Goal: Register for event/course

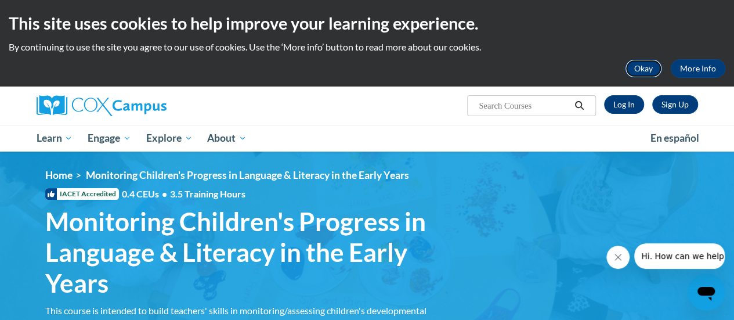
click at [645, 66] on button "Okay" at bounding box center [643, 68] width 37 height 19
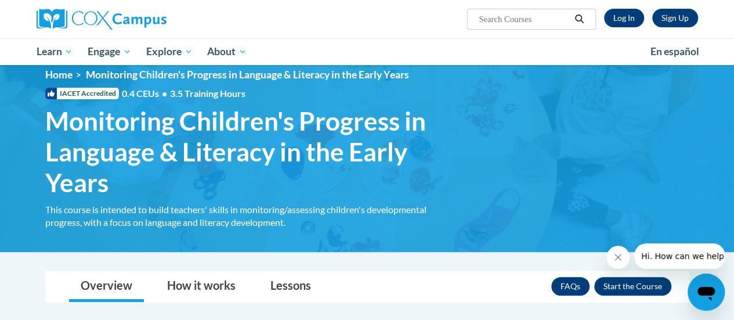
scroll to position [114, 0]
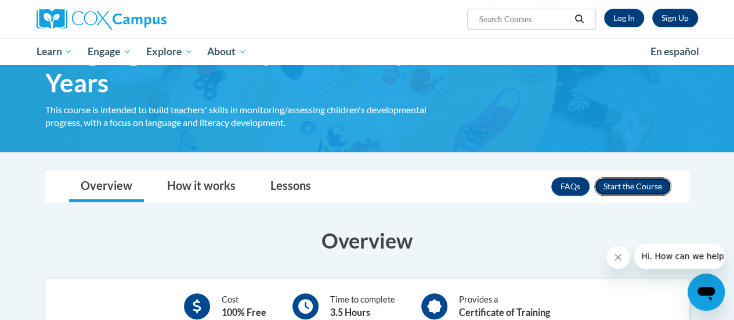
click at [619, 186] on button "Enroll" at bounding box center [632, 186] width 77 height 19
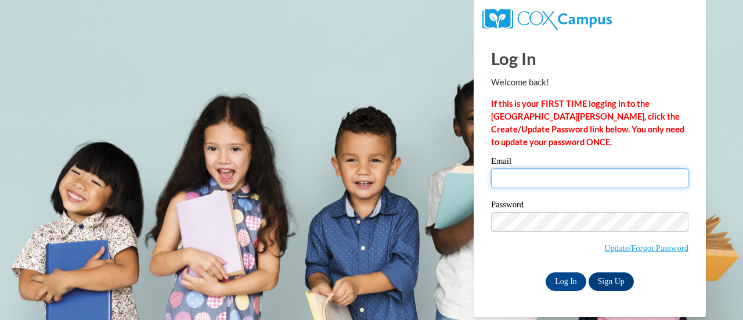
click at [573, 185] on input "Email" at bounding box center [589, 178] width 197 height 20
type input "[EMAIL_ADDRESS][PERSON_NAME][DOMAIN_NAME]"
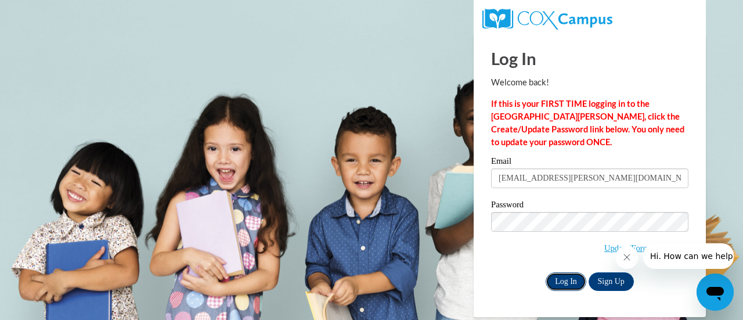
click at [557, 277] on input "Log In" at bounding box center [566, 281] width 41 height 19
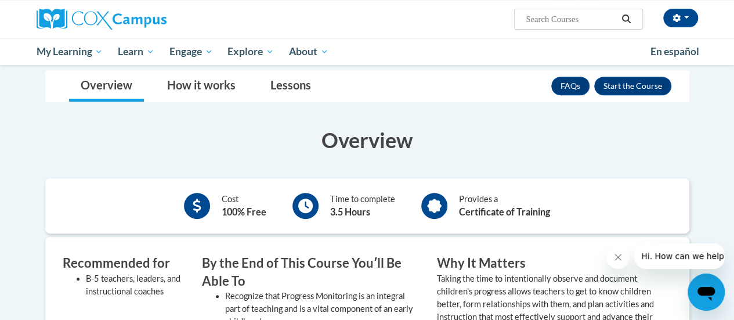
scroll to position [215, 0]
click at [635, 85] on button "Enroll" at bounding box center [632, 85] width 77 height 19
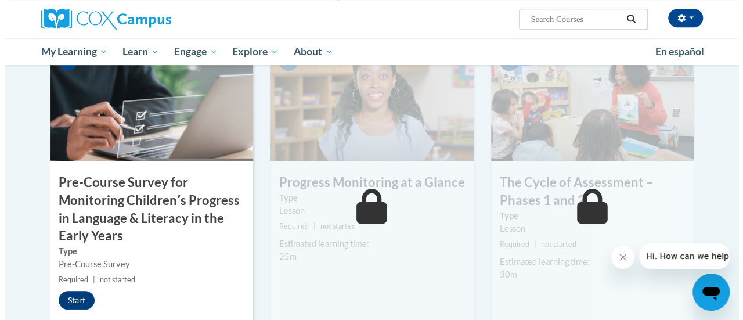
scroll to position [285, 0]
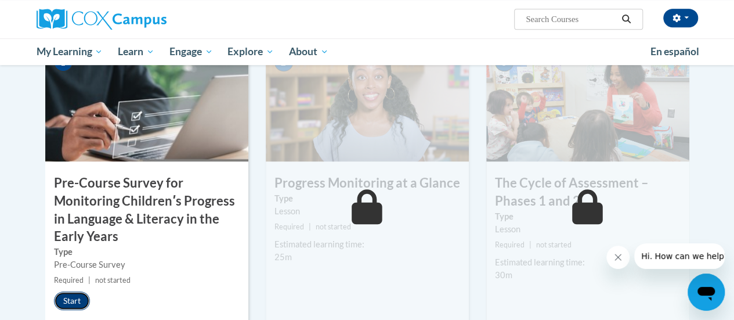
click at [66, 300] on button "Start" at bounding box center [72, 300] width 36 height 19
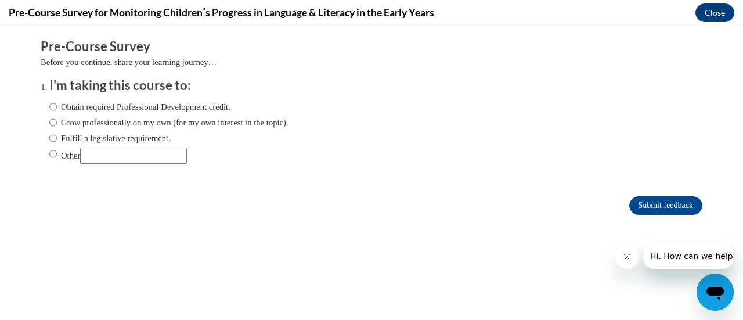
scroll to position [0, 0]
click at [77, 109] on label "Obtain required Professional Development credit." at bounding box center [139, 106] width 181 height 13
click at [57, 109] on input "Obtain required Professional Development credit." at bounding box center [53, 106] width 8 height 13
radio input "true"
click at [648, 205] on input "Submit feedback" at bounding box center [665, 205] width 73 height 19
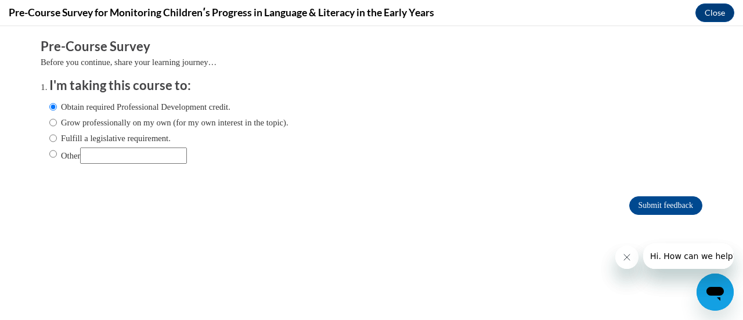
click at [626, 257] on icon "Close message from company" at bounding box center [626, 257] width 6 height 6
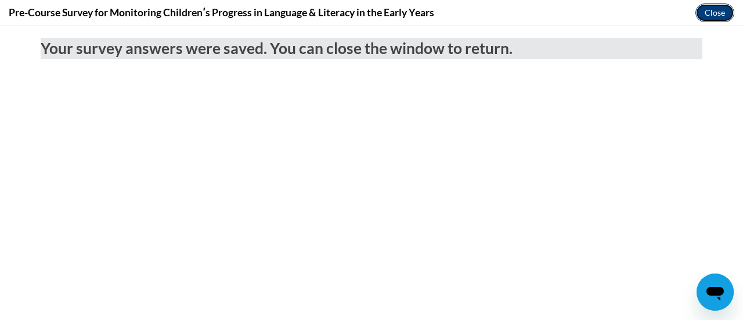
click at [710, 13] on button "Close" at bounding box center [714, 12] width 39 height 19
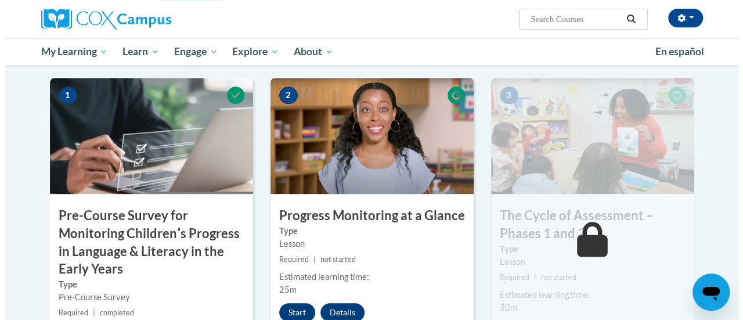
scroll to position [326, 0]
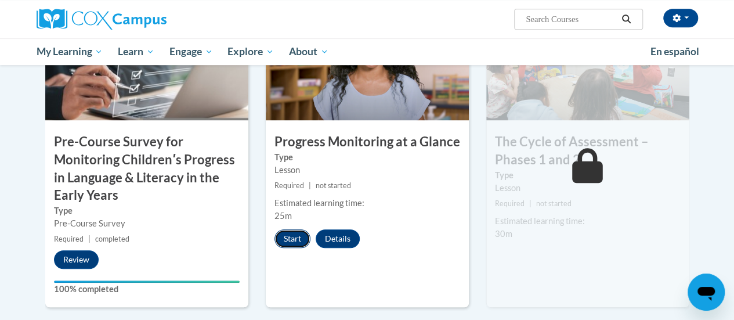
click at [287, 240] on button "Start" at bounding box center [293, 238] width 36 height 19
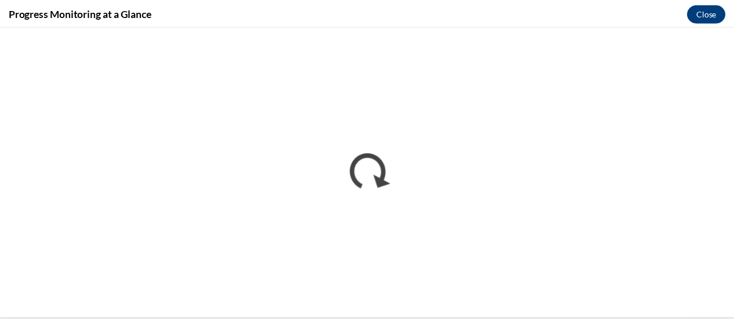
scroll to position [0, 0]
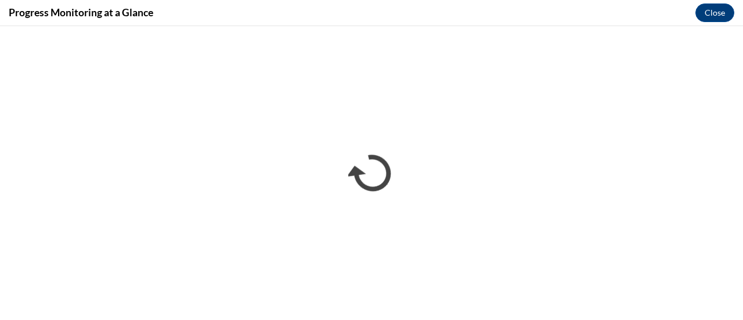
click at [560, 16] on div "Progress Monitoring at a Glance Close" at bounding box center [371, 13] width 743 height 26
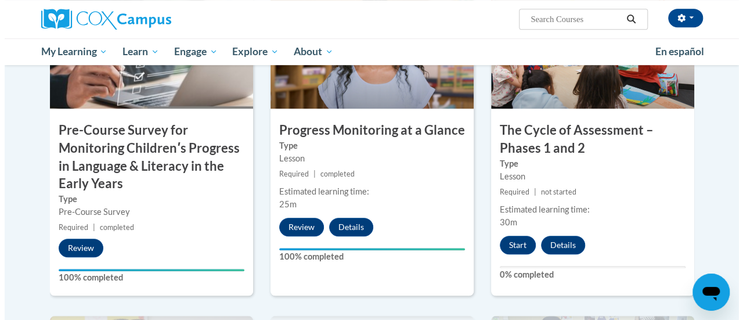
scroll to position [338, 0]
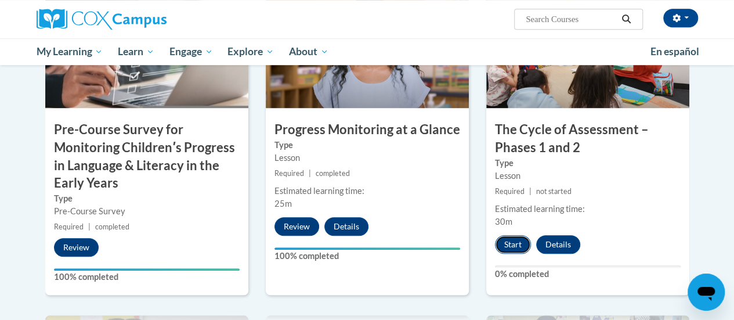
click at [522, 243] on button "Start" at bounding box center [513, 244] width 36 height 19
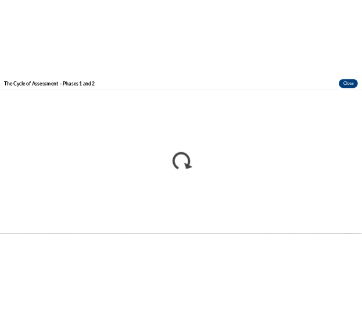
scroll to position [0, 0]
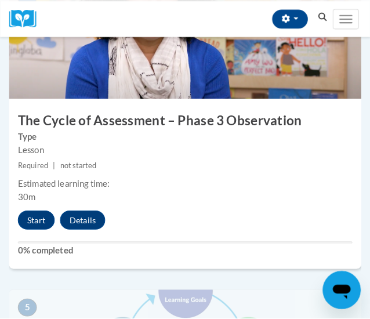
scroll to position [1257, 0]
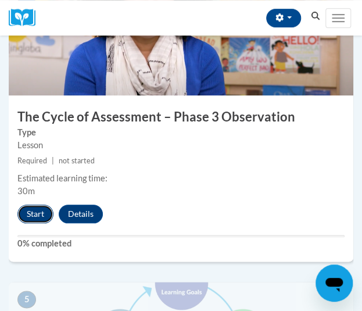
click at [32, 207] on button "Start" at bounding box center [35, 213] width 36 height 19
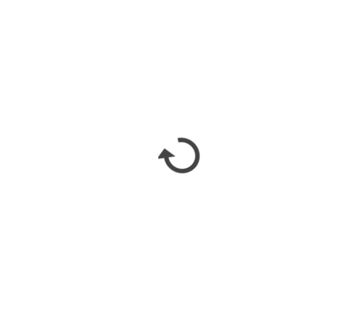
scroll to position [0, 0]
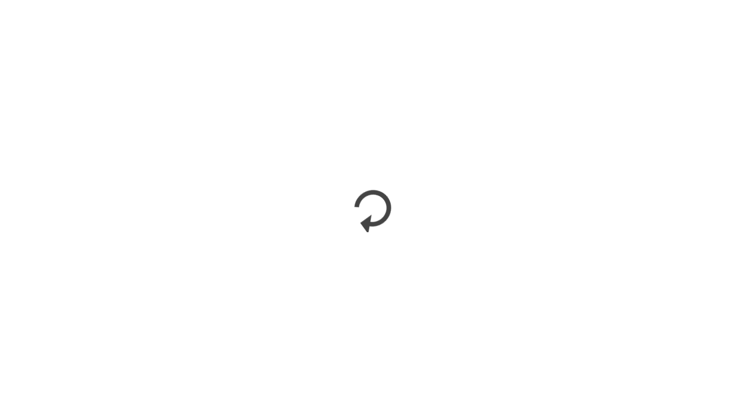
click at [361, 188] on iframe "</div></body> </html>" at bounding box center [371, 209] width 743 height 418
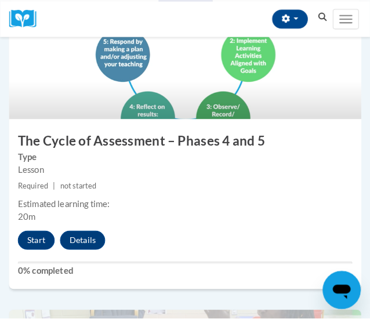
scroll to position [1539, 0]
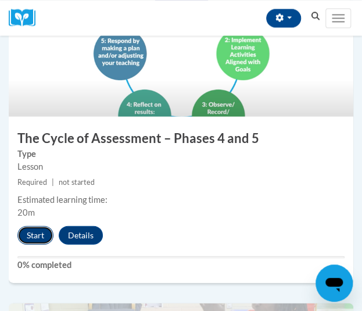
click at [39, 234] on button "Start" at bounding box center [35, 234] width 36 height 19
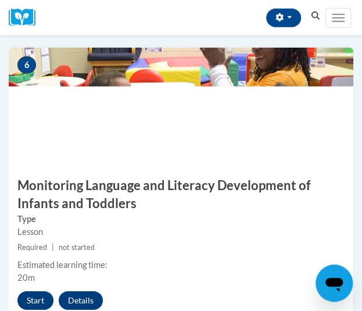
scroll to position [1794, 0]
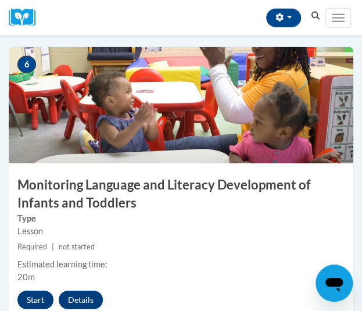
click at [188, 186] on h3 "Monitoring Language and Literacy Development of Infants and Toddlers" at bounding box center [181, 194] width 344 height 36
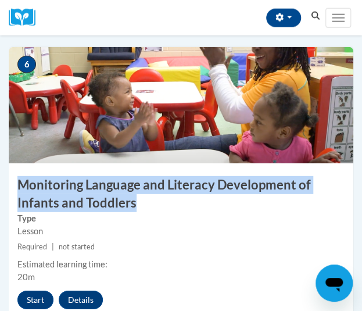
click at [188, 186] on h3 "Monitoring Language and Literacy Development of Infants and Toddlers" at bounding box center [181, 194] width 344 height 36
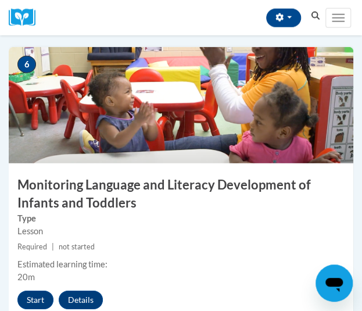
click at [188, 186] on h3 "Monitoring Language and Literacy Development of Infants and Toddlers" at bounding box center [181, 194] width 344 height 36
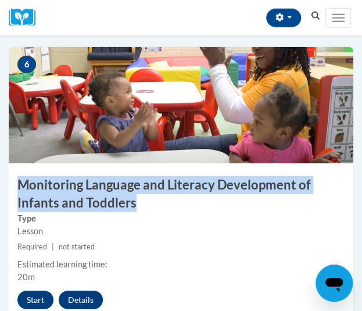
click at [188, 186] on h3 "Monitoring Language and Literacy Development of Infants and Toddlers" at bounding box center [181, 194] width 344 height 36
click at [185, 186] on h3 "Monitoring Language and Literacy Development of Infants and Toddlers" at bounding box center [181, 194] width 344 height 36
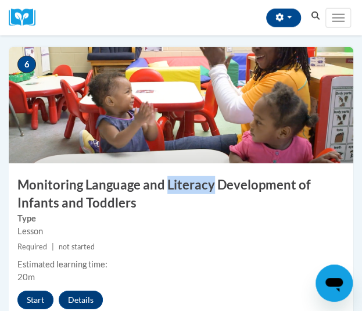
click at [185, 186] on h3 "Monitoring Language and Literacy Development of Infants and Toddlers" at bounding box center [181, 194] width 344 height 36
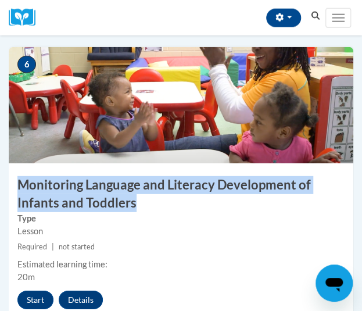
click at [185, 186] on h3 "Monitoring Language and Literacy Development of Infants and Toddlers" at bounding box center [181, 194] width 344 height 36
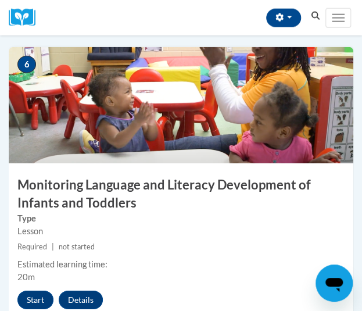
click at [186, 185] on h3 "Monitoring Language and Literacy Development of Infants and Toddlers" at bounding box center [181, 194] width 344 height 36
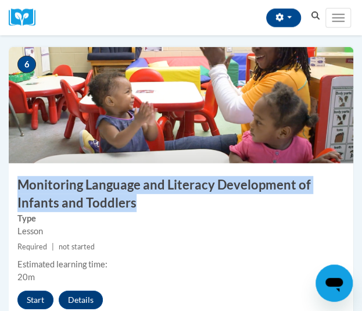
click at [186, 185] on h3 "Monitoring Language and Literacy Development of Infants and Toddlers" at bounding box center [181, 194] width 344 height 36
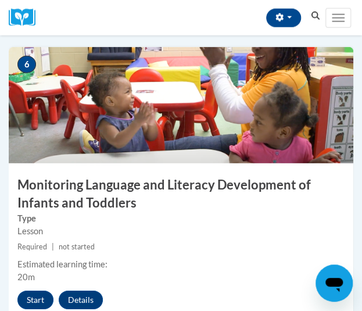
click at [186, 185] on h3 "Monitoring Language and Literacy Development of Infants and Toddlers" at bounding box center [181, 194] width 344 height 36
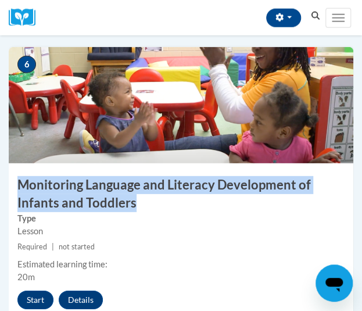
click at [186, 185] on h3 "Monitoring Language and Literacy Development of Infants and Toddlers" at bounding box center [181, 194] width 344 height 36
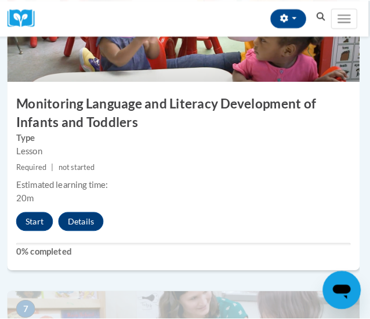
scroll to position [1878, 2]
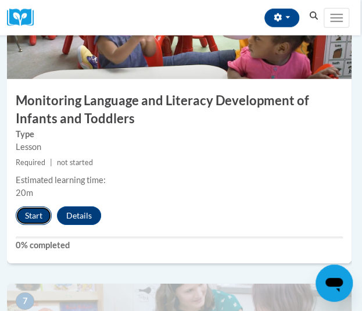
click at [22, 210] on button "Start" at bounding box center [34, 215] width 36 height 19
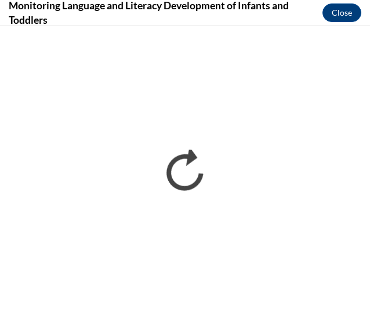
scroll to position [0, 0]
